Goal: Information Seeking & Learning: Understand process/instructions

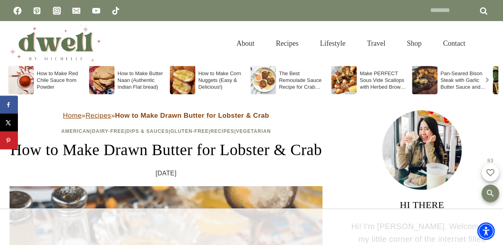
drag, startPoint x: 739, startPoint y: 0, endPoint x: 215, endPoint y: 120, distance: 537.6
click at [215, 120] on header "Home » Recipes » How to Make Drawn Butter for Lobster & Crab American | Dairy-F…" at bounding box center [166, 144] width 313 height 68
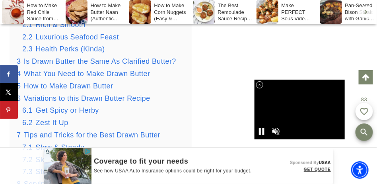
scroll to position [1028, 0]
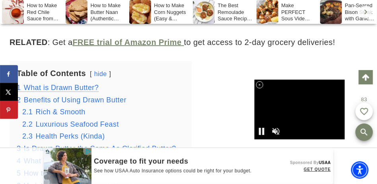
click at [65, 87] on span "What is Drawn Butter?" at bounding box center [61, 88] width 75 height 8
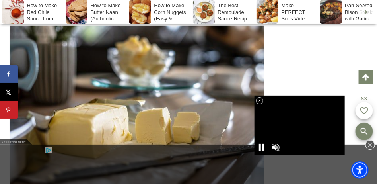
click at [259, 101] on icon at bounding box center [260, 100] width 7 height 7
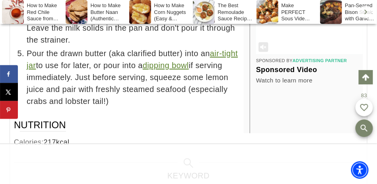
scroll to position [6378, 0]
